Goal: Find contact information

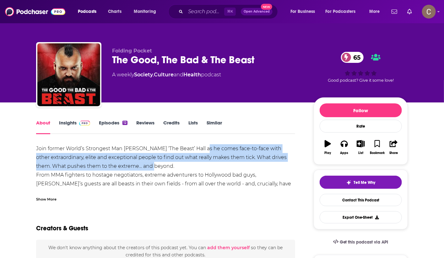
drag, startPoint x: 217, startPoint y: 165, endPoint x: 203, endPoint y: 151, distance: 20.9
click at [203, 151] on div "Join former World’s Strongest Man Eddie ‘The Beast’ Hall as he comes face-to-fa…" at bounding box center [165, 179] width 259 height 70
click at [202, 151] on div "Join former World’s Strongest Man Eddie ‘The Beast’ Hall as he comes face-to-fa…" at bounding box center [165, 179] width 259 height 70
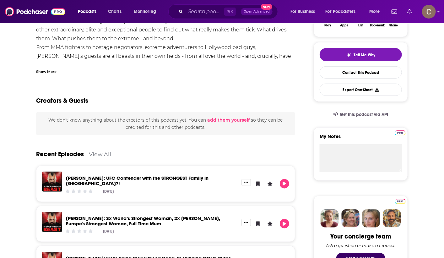
scroll to position [132, 0]
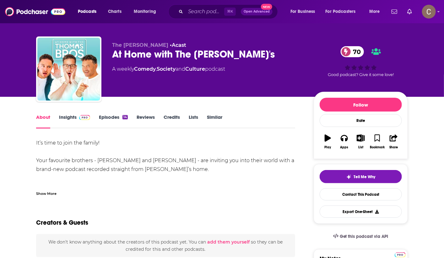
scroll to position [7, 0]
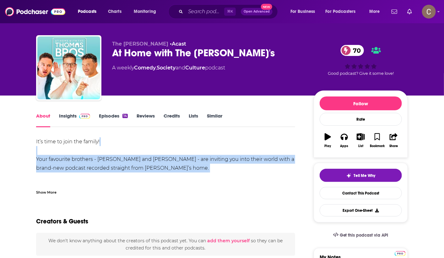
drag, startPoint x: 195, startPoint y: 178, endPoint x: 195, endPoint y: 155, distance: 23.6
click at [195, 155] on div "It’s time to join the family! Your favourite brothers - [PERSON_NAME] and [PERS…" at bounding box center [165, 229] width 259 height 185
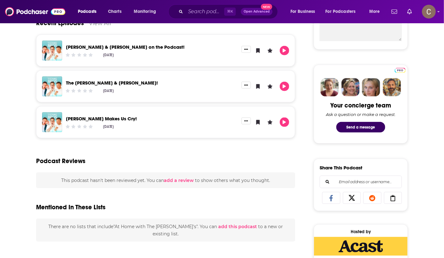
scroll to position [24, 0]
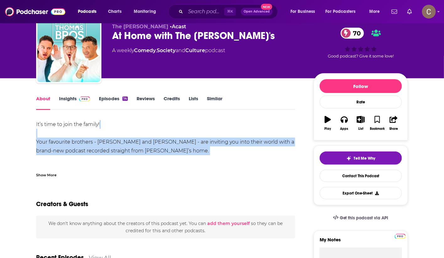
click at [75, 103] on link "Insights" at bounding box center [74, 103] width 31 height 14
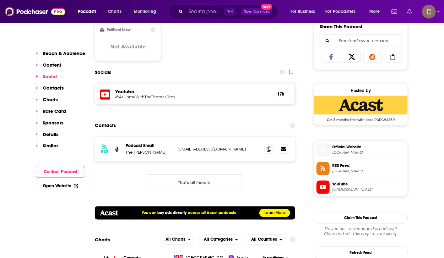
scroll to position [401, 0]
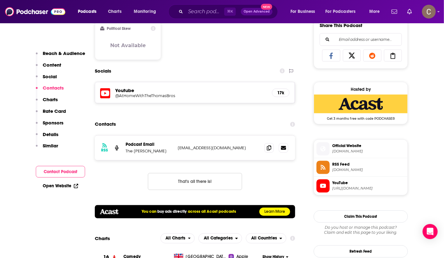
drag, startPoint x: 163, startPoint y: 150, endPoint x: 126, endPoint y: 151, distance: 36.5
click at [126, 151] on p "The [PERSON_NAME]" at bounding box center [149, 151] width 47 height 5
copy p "The [PERSON_NAME]"
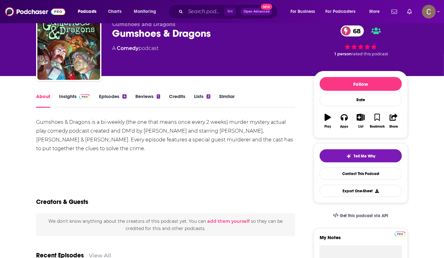
scroll to position [41, 0]
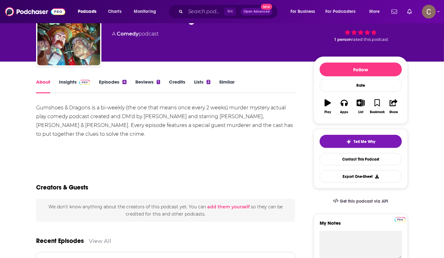
click at [69, 87] on link "Insights" at bounding box center [74, 86] width 31 height 14
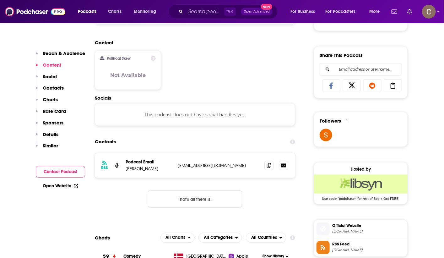
scroll to position [371, 0]
click at [267, 167] on span at bounding box center [269, 164] width 9 height 9
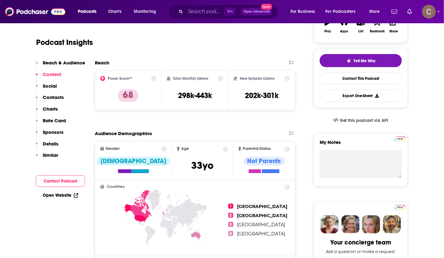
scroll to position [0, 0]
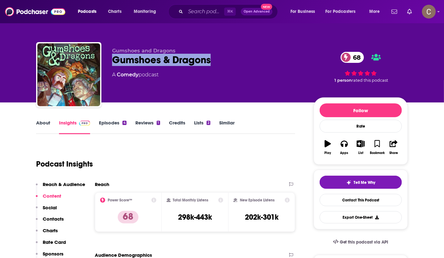
drag, startPoint x: 205, startPoint y: 60, endPoint x: 112, endPoint y: 57, distance: 93.7
click at [112, 57] on div "Gumshoes and Dragons Gumshoes & Dragons 68 A Comedy podcast 68 1 person rated t…" at bounding box center [222, 76] width 372 height 68
copy h2 "Gumshoes & Dragons"
click at [111, 122] on link "Episodes 4" at bounding box center [113, 127] width 28 height 14
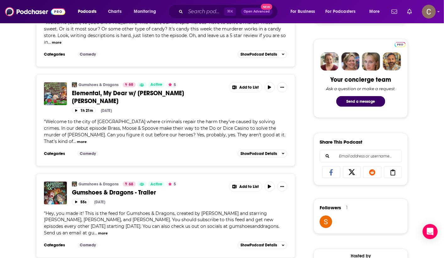
scroll to position [312, 0]
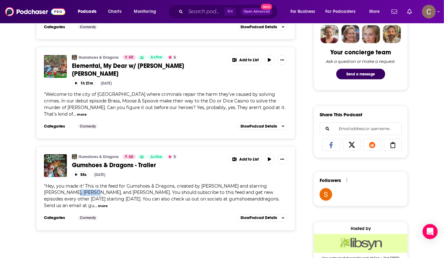
drag, startPoint x: 62, startPoint y: 161, endPoint x: 43, endPoint y: 161, distance: 19.2
click at [43, 161] on div "Gumshoes & Dragons 68 Active 5 Gumshoes & Dragons - Trailer Add to List 55s Jul…" at bounding box center [165, 188] width 259 height 84
copy span "Erin Keif"
